Goal: Task Accomplishment & Management: Manage account settings

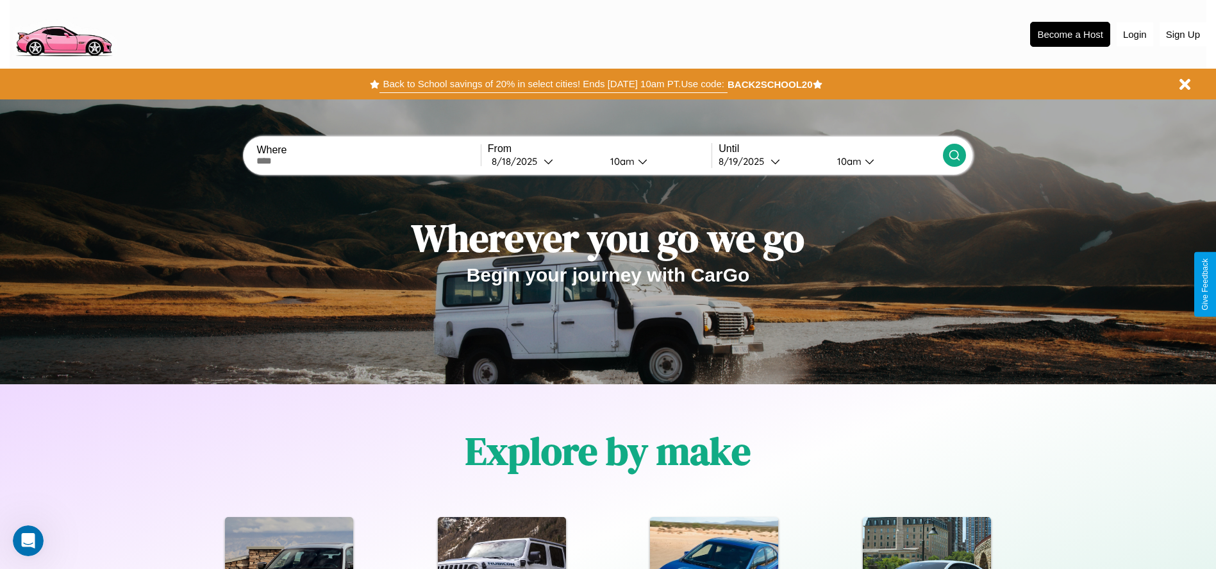
click at [553, 84] on button "Back to School savings of 20% in select cities! Ends [DATE] 10am PT. Use code:" at bounding box center [554, 84] width 348 height 18
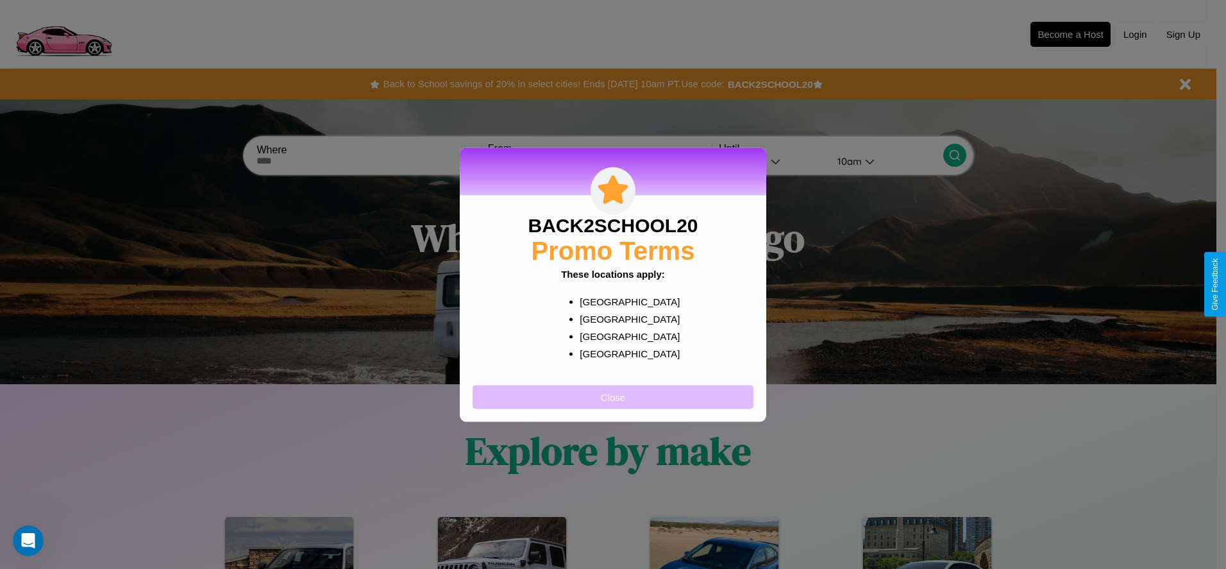
click at [613, 396] on button "Close" at bounding box center [613, 397] width 281 height 24
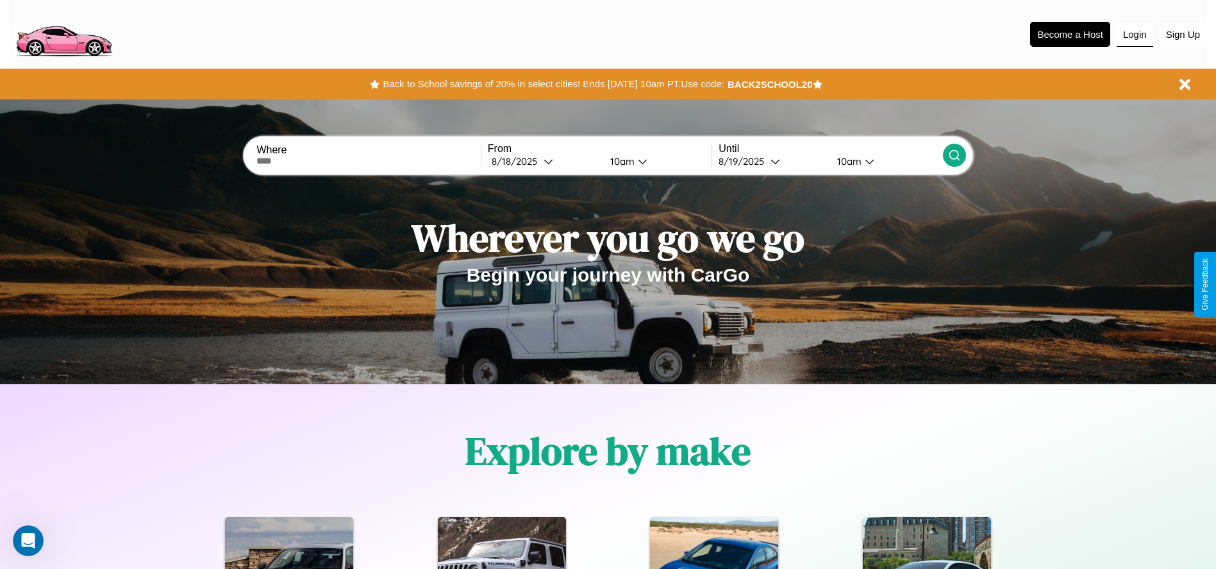
click at [1135, 34] on button "Login" at bounding box center [1135, 34] width 37 height 24
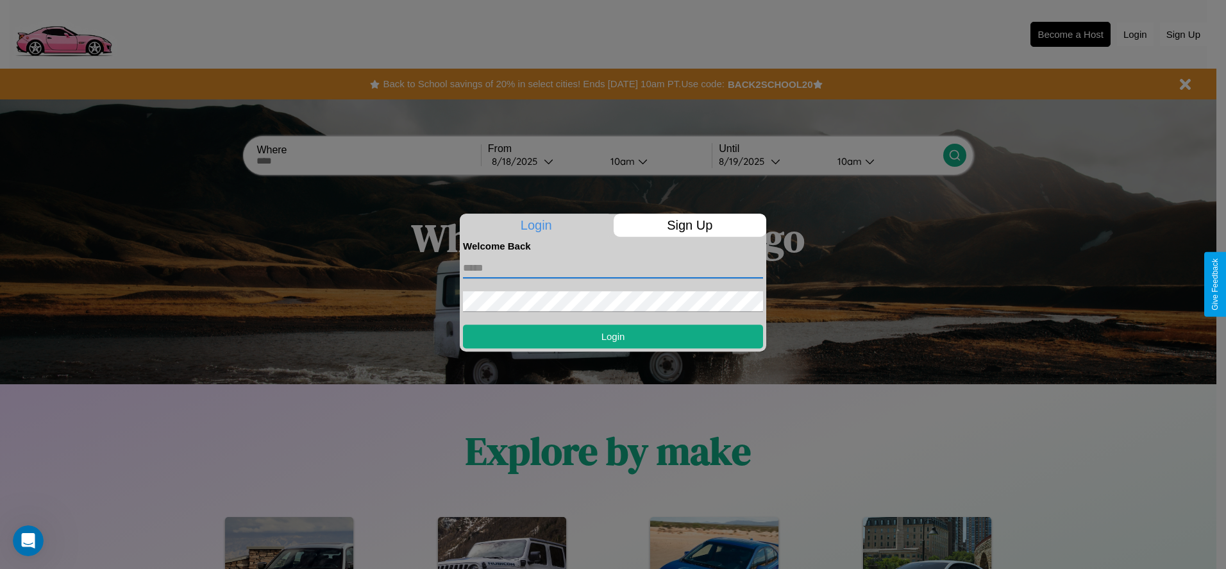
click at [613, 267] on input "text" at bounding box center [613, 268] width 300 height 21
type input "**********"
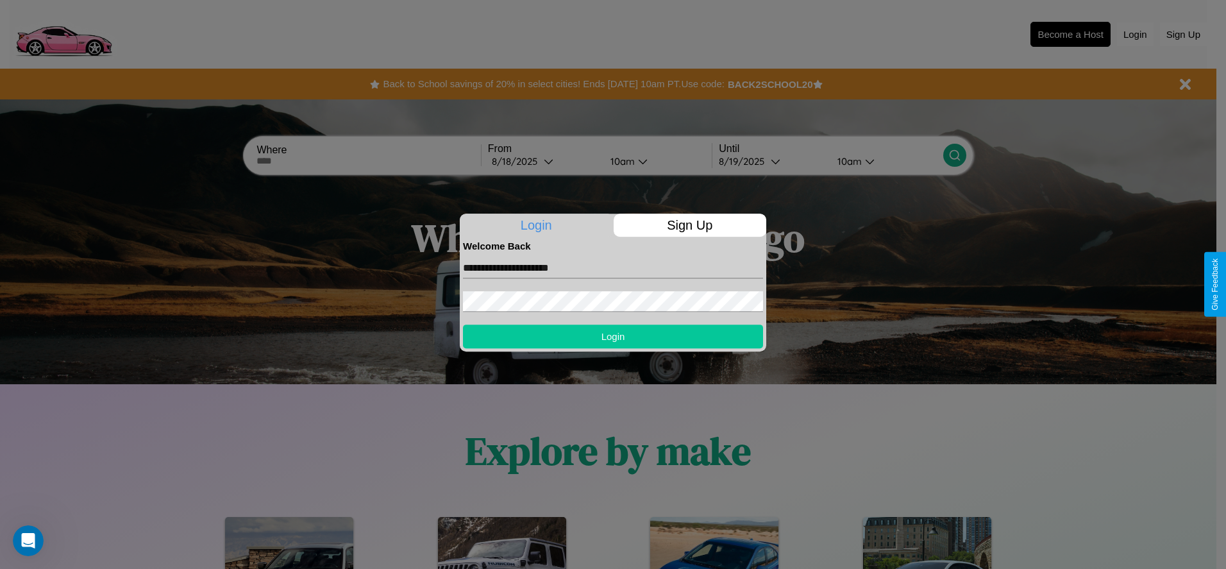
click at [613, 336] on button "Login" at bounding box center [613, 336] width 300 height 24
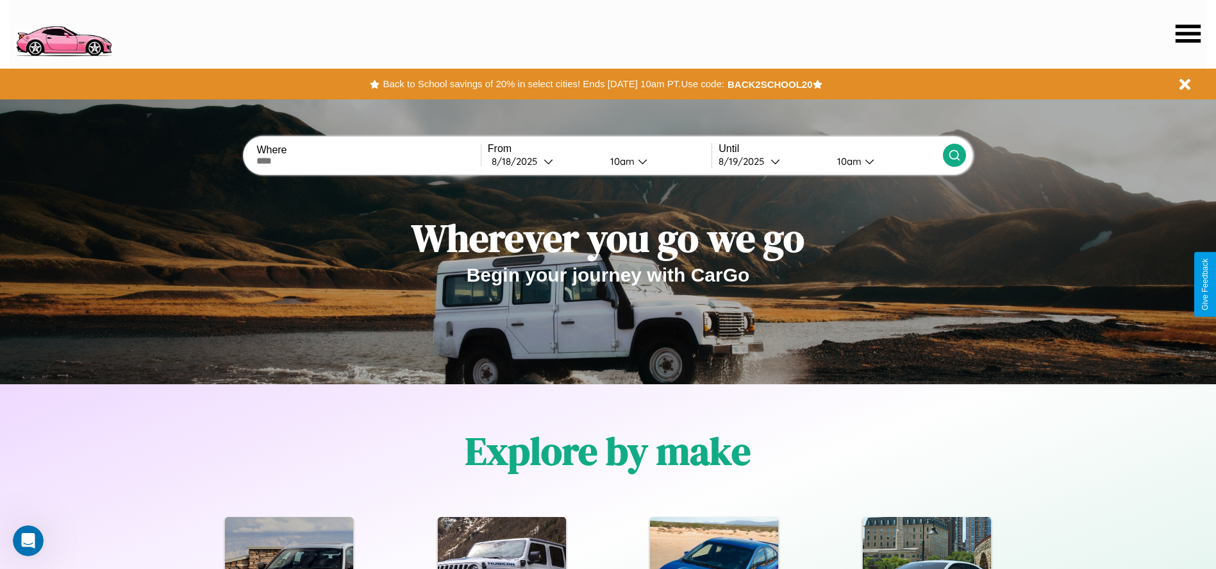
click at [1188, 33] on icon at bounding box center [1188, 33] width 25 height 18
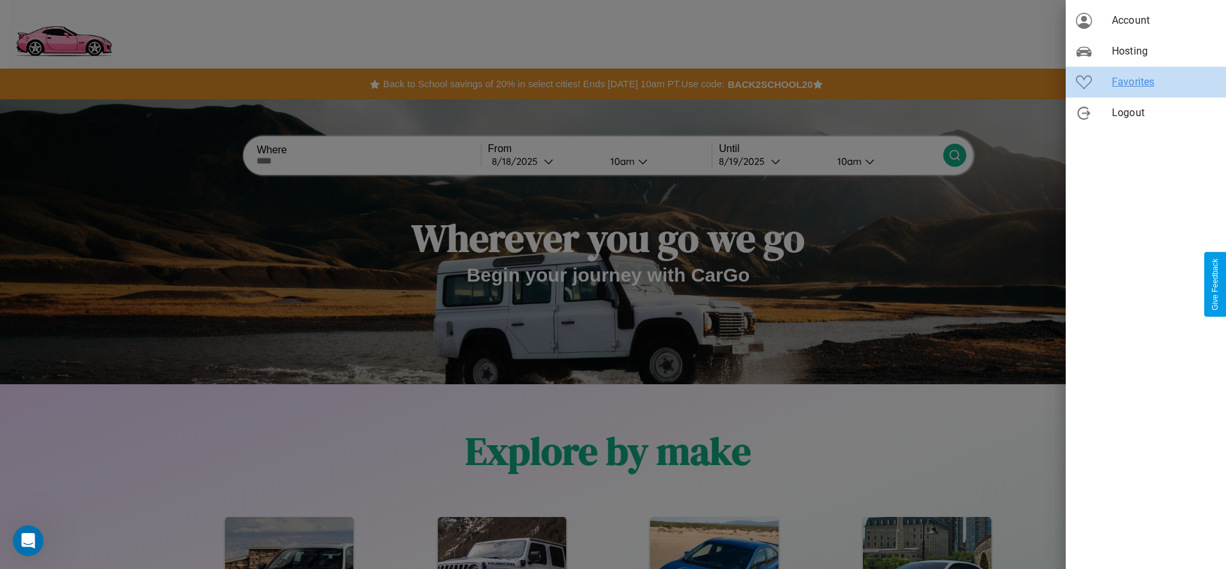
click at [1146, 82] on span "Favorites" at bounding box center [1164, 81] width 104 height 15
